Goal: Task Accomplishment & Management: Manage account settings

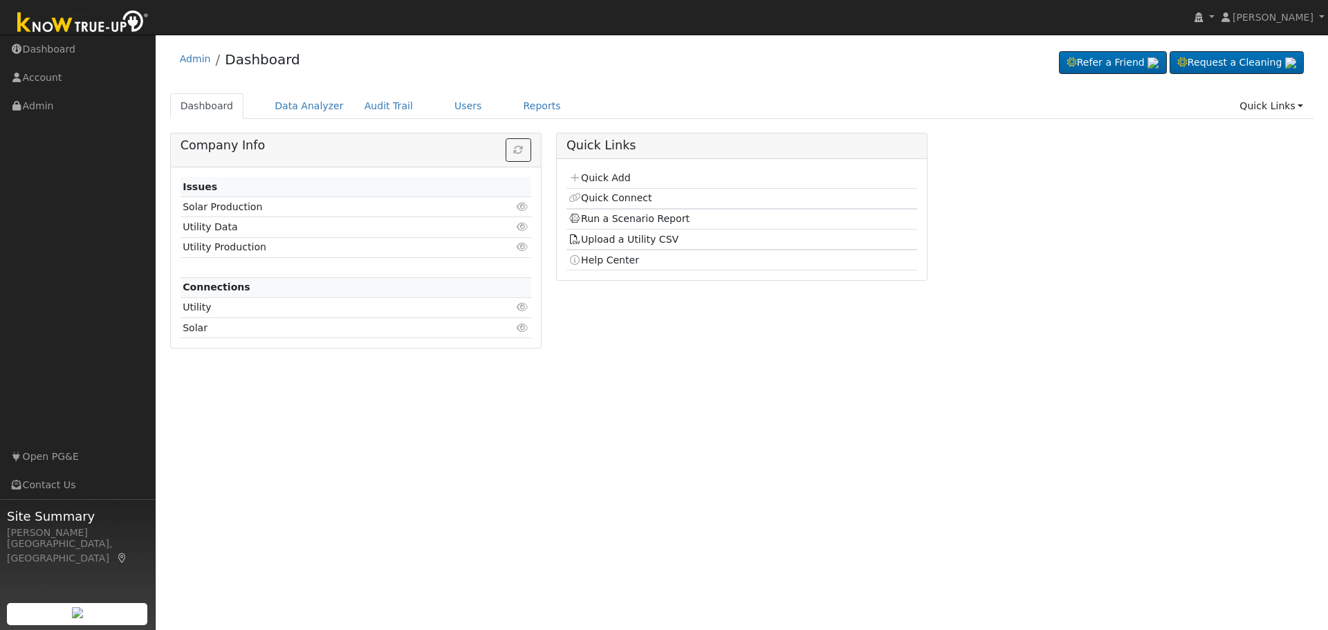
click at [448, 109] on link "Users" at bounding box center [468, 106] width 48 height 26
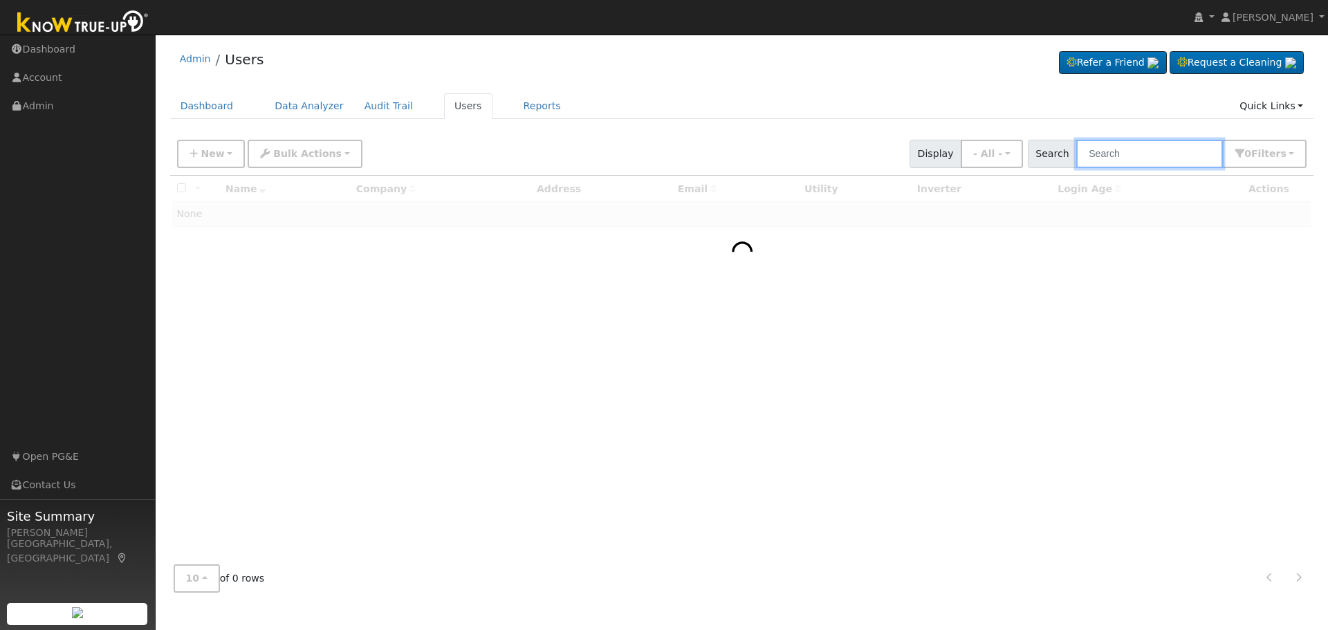
click at [1123, 150] on input "text" at bounding box center [1149, 154] width 147 height 28
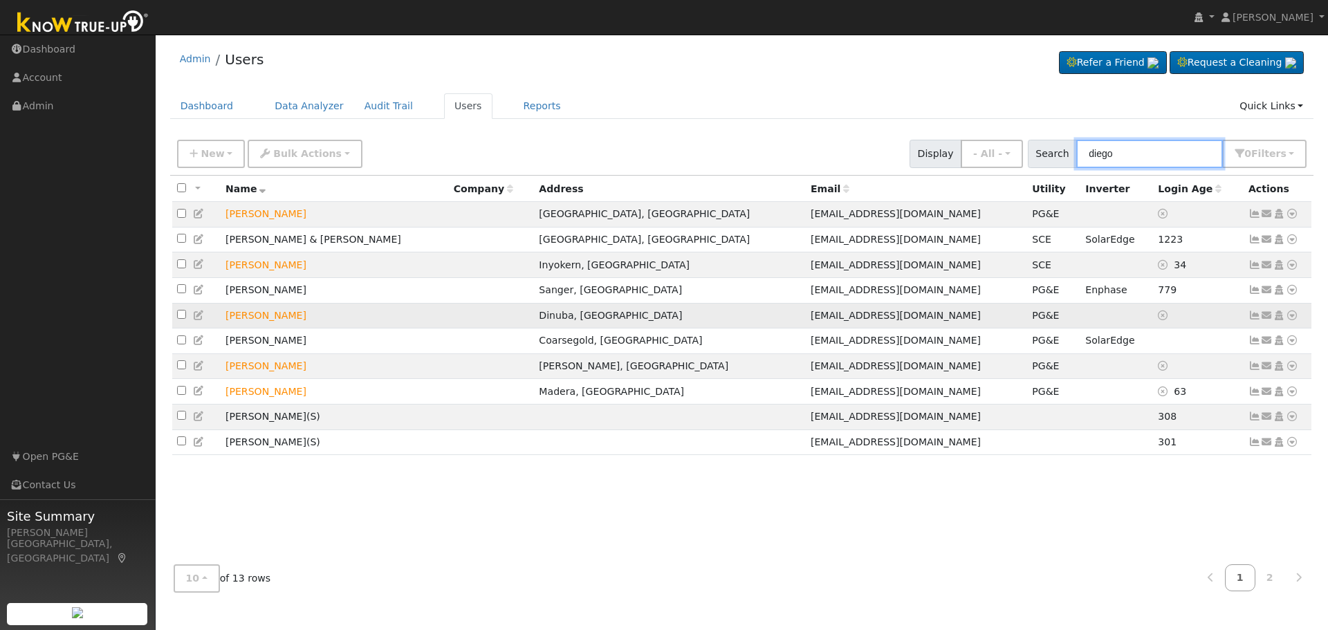
type input "diego"
click at [1253, 320] on icon at bounding box center [1255, 316] width 12 height 10
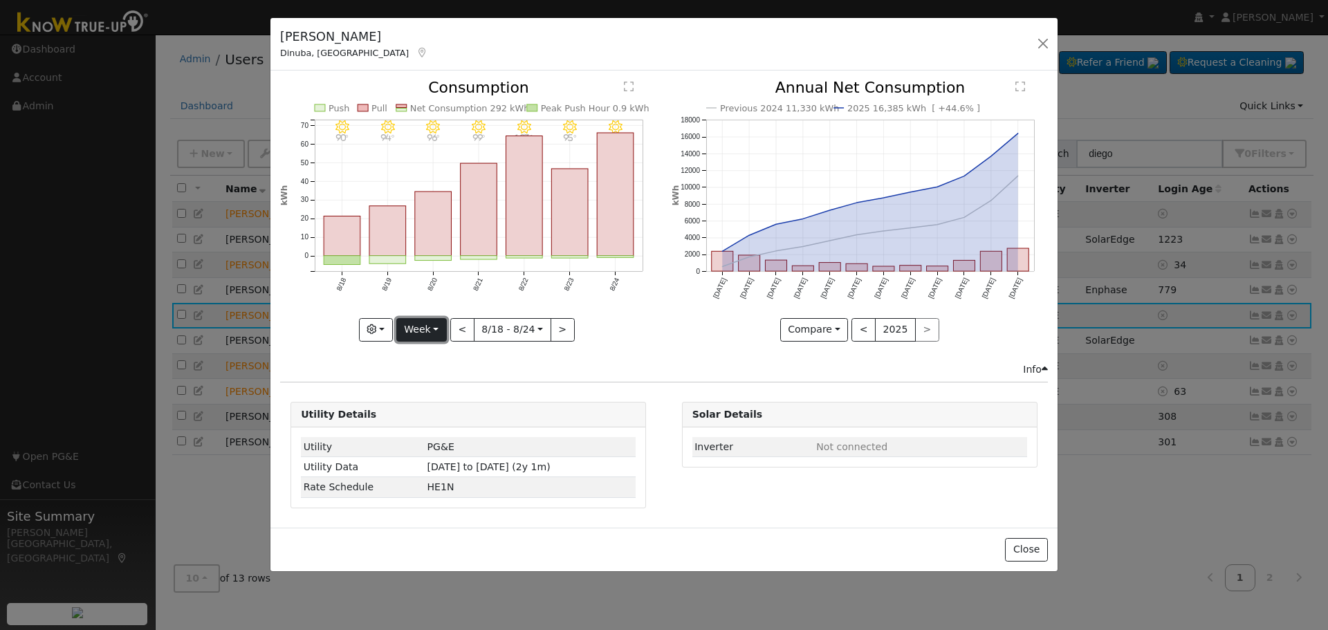
click at [446, 334] on button "Week" at bounding box center [421, 330] width 51 height 24
click at [446, 416] on link "Year" at bounding box center [445, 416] width 96 height 19
type input "2024-08-01"
